Goal: Task Accomplishment & Management: Manage account settings

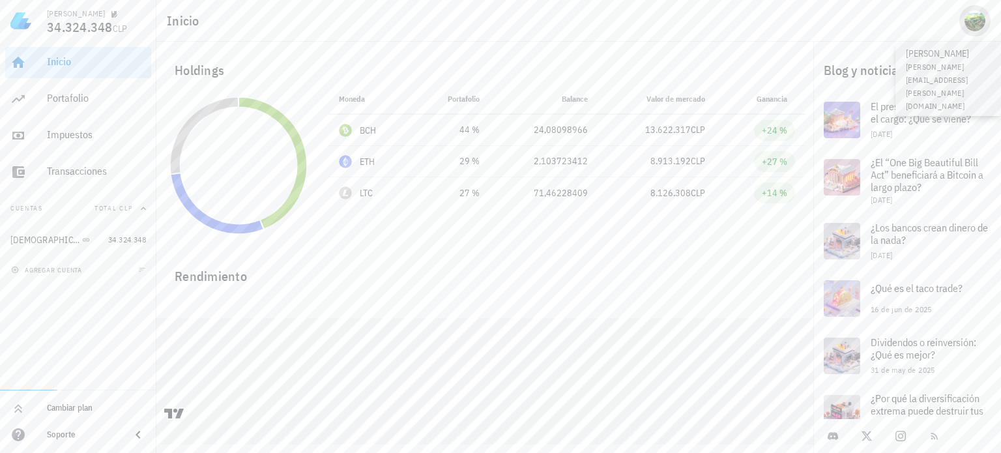
click at [976, 23] on div "avatar" at bounding box center [974, 20] width 21 height 21
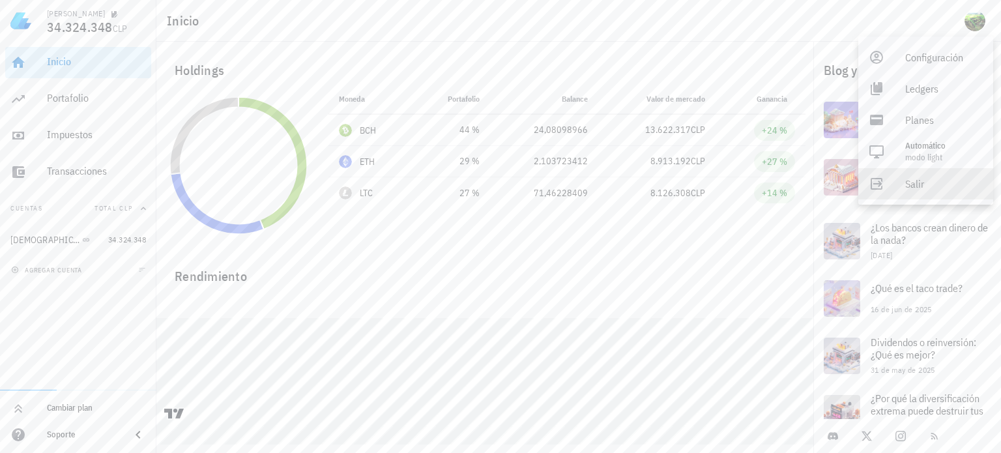
click at [918, 186] on div "Salir" at bounding box center [944, 184] width 78 height 26
